Goal: Find contact information: Find contact information

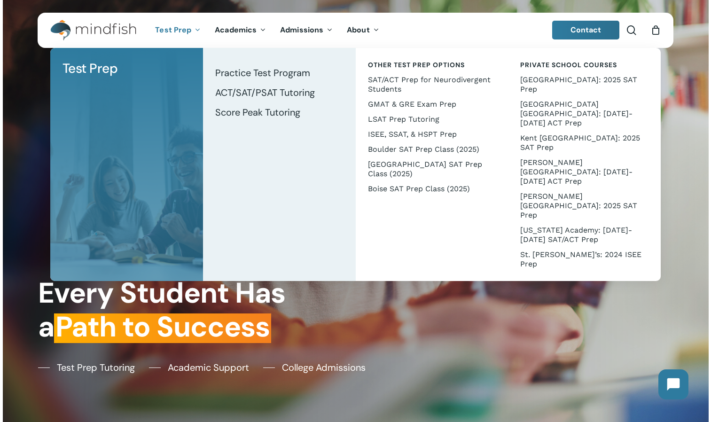
click at [196, 27] on icon "Main Menu" at bounding box center [197, 30] width 4 height 8
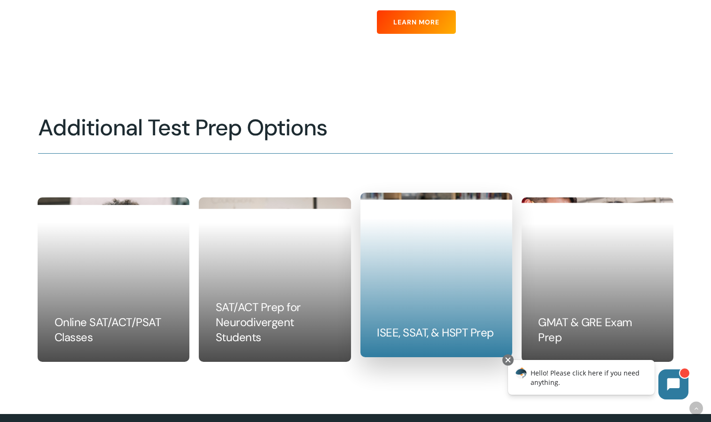
scroll to position [905, 0]
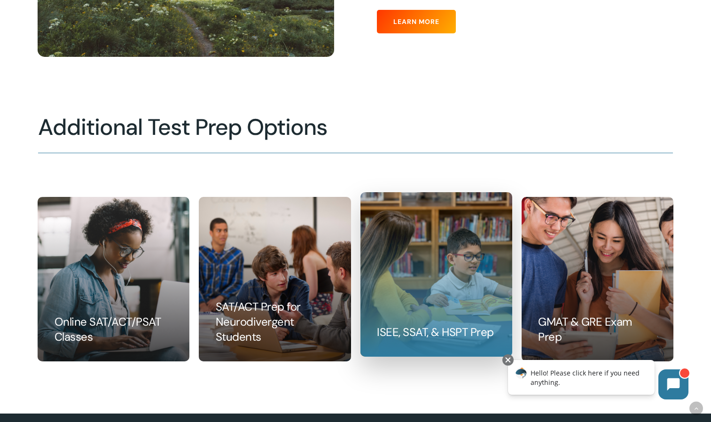
click at [414, 300] on link at bounding box center [436, 275] width 151 height 164
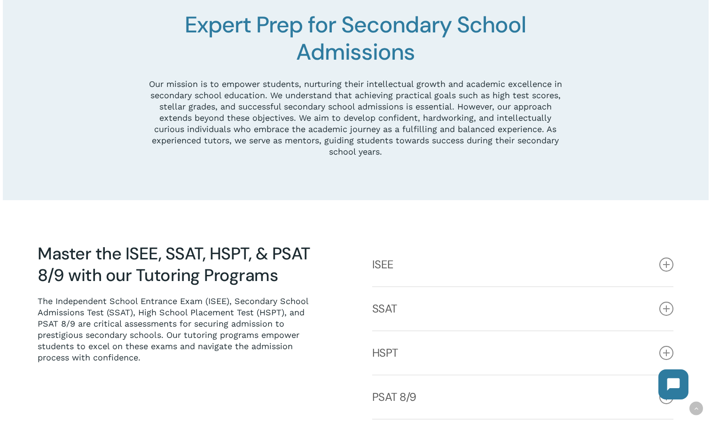
scroll to position [267, 0]
click at [667, 266] on icon at bounding box center [667, 265] width 14 height 14
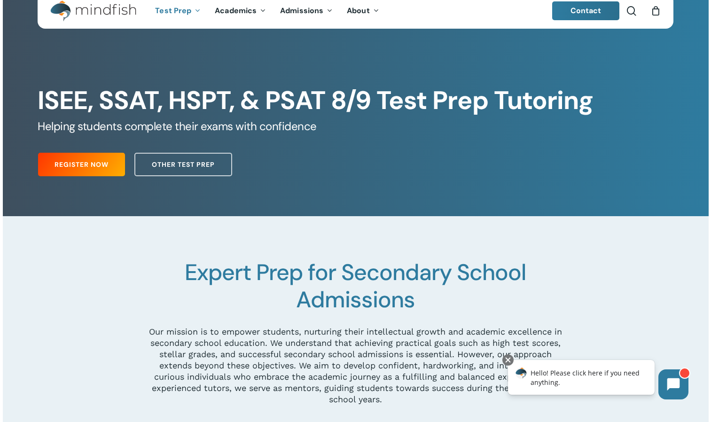
scroll to position [13, 0]
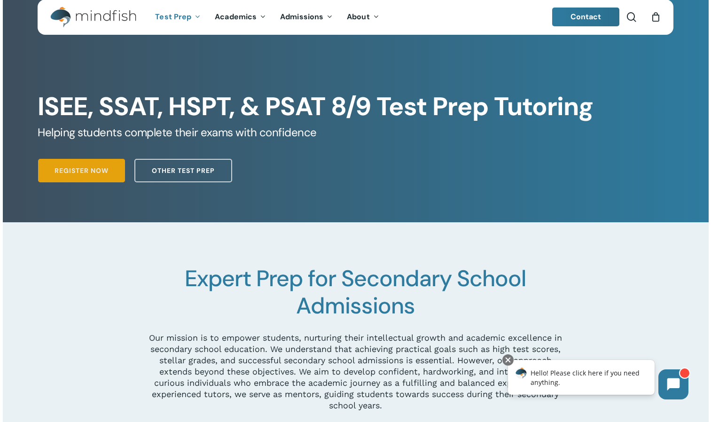
click at [74, 168] on span "Register Now" at bounding box center [82, 170] width 54 height 9
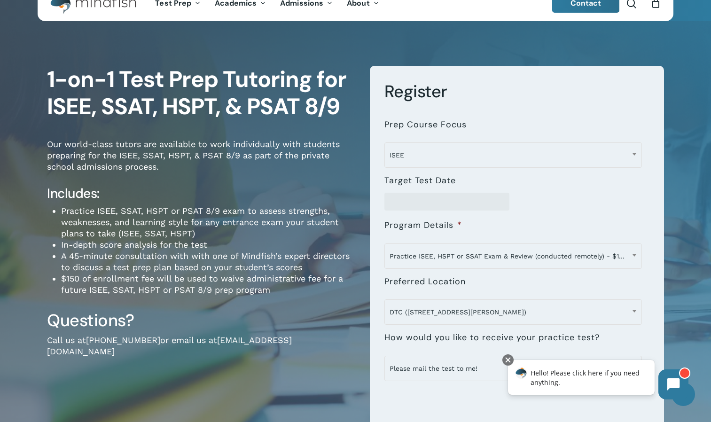
scroll to position [26, 0]
drag, startPoint x: 296, startPoint y: 341, endPoint x: 236, endPoint y: 337, distance: 59.9
click at [236, 337] on p "Call us at [PHONE_NUMBER] or email us at [EMAIL_ADDRESS][DOMAIN_NAME]" at bounding box center [201, 352] width 309 height 35
drag, startPoint x: 236, startPoint y: 337, endPoint x: 206, endPoint y: 339, distance: 29.7
click at [206, 339] on link "[EMAIL_ADDRESS][DOMAIN_NAME]" at bounding box center [169, 346] width 245 height 21
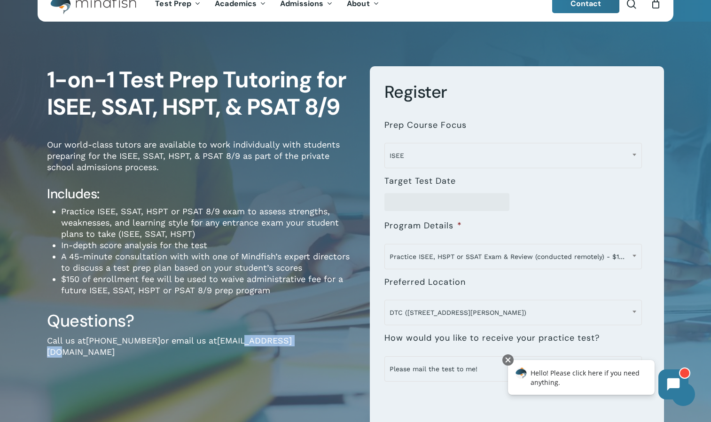
click at [305, 332] on div "Questions? Call us at [PHONE_NUMBER] or email us at [EMAIL_ADDRESS][DOMAIN_NAME]" at bounding box center [201, 340] width 309 height 60
drag, startPoint x: 300, startPoint y: 340, endPoint x: 207, endPoint y: 335, distance: 93.3
click at [207, 335] on div "Questions? Call us at [PHONE_NUMBER] or email us at [EMAIL_ADDRESS][DOMAIN_NAME]" at bounding box center [201, 340] width 309 height 60
copy link "[EMAIL_ADDRESS][DOMAIN_NAME]"
